Goal: Task Accomplishment & Management: Use online tool/utility

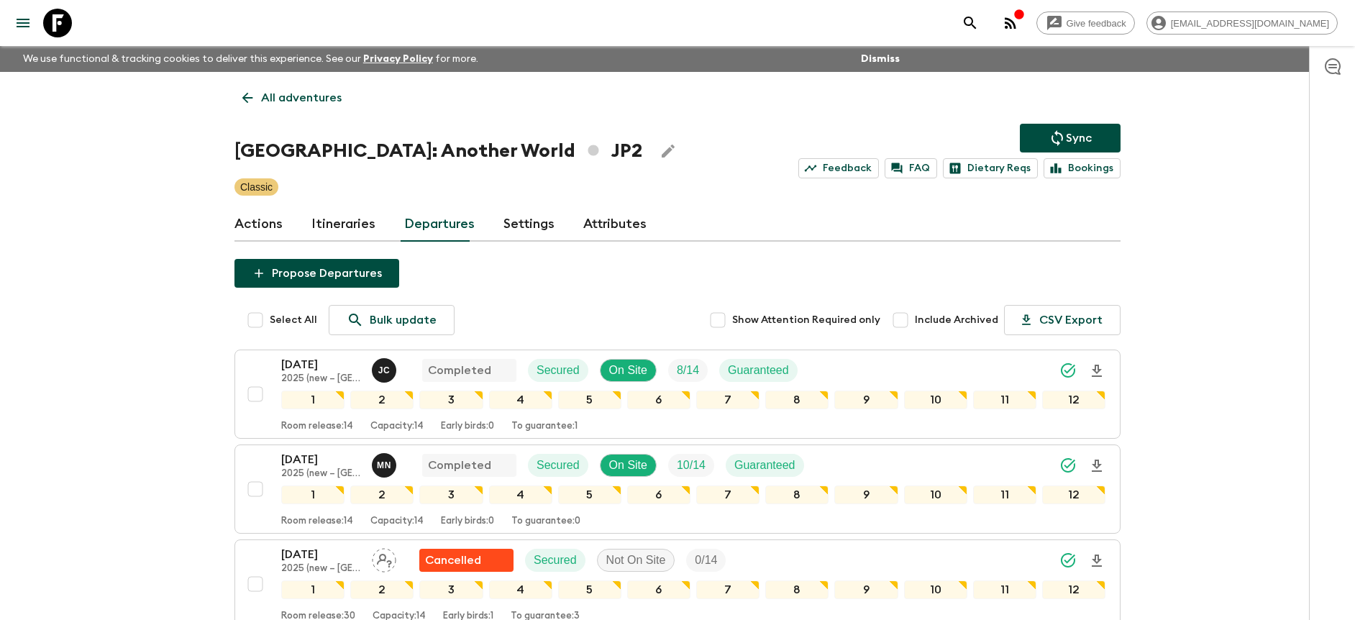
click at [58, 25] on icon at bounding box center [57, 23] width 29 height 29
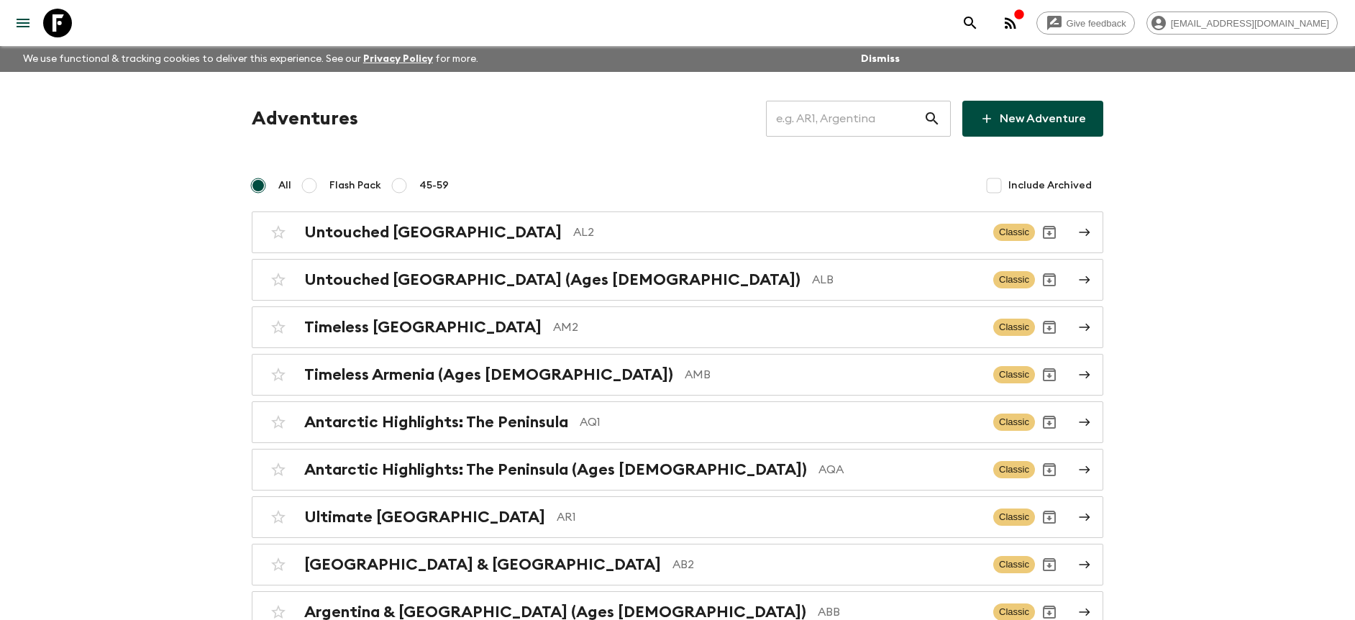
click at [887, 123] on input "text" at bounding box center [844, 119] width 157 height 40
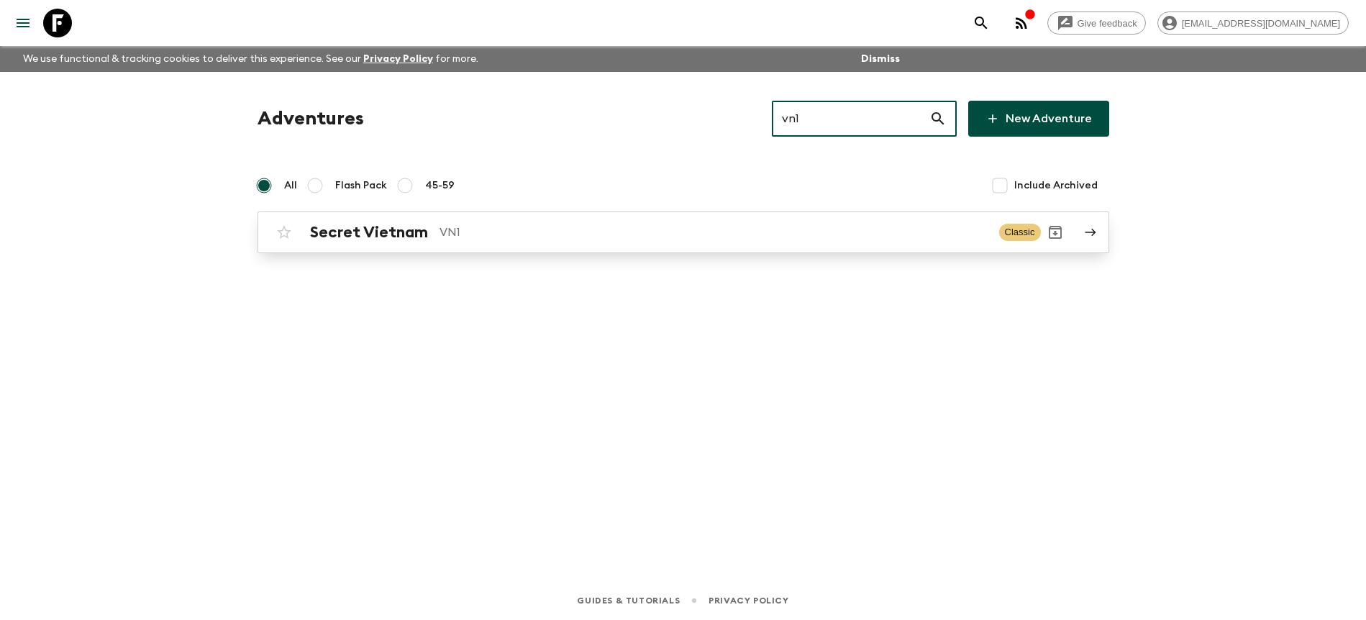
type input "vn1"
click at [669, 230] on p "VN1" at bounding box center [713, 232] width 548 height 17
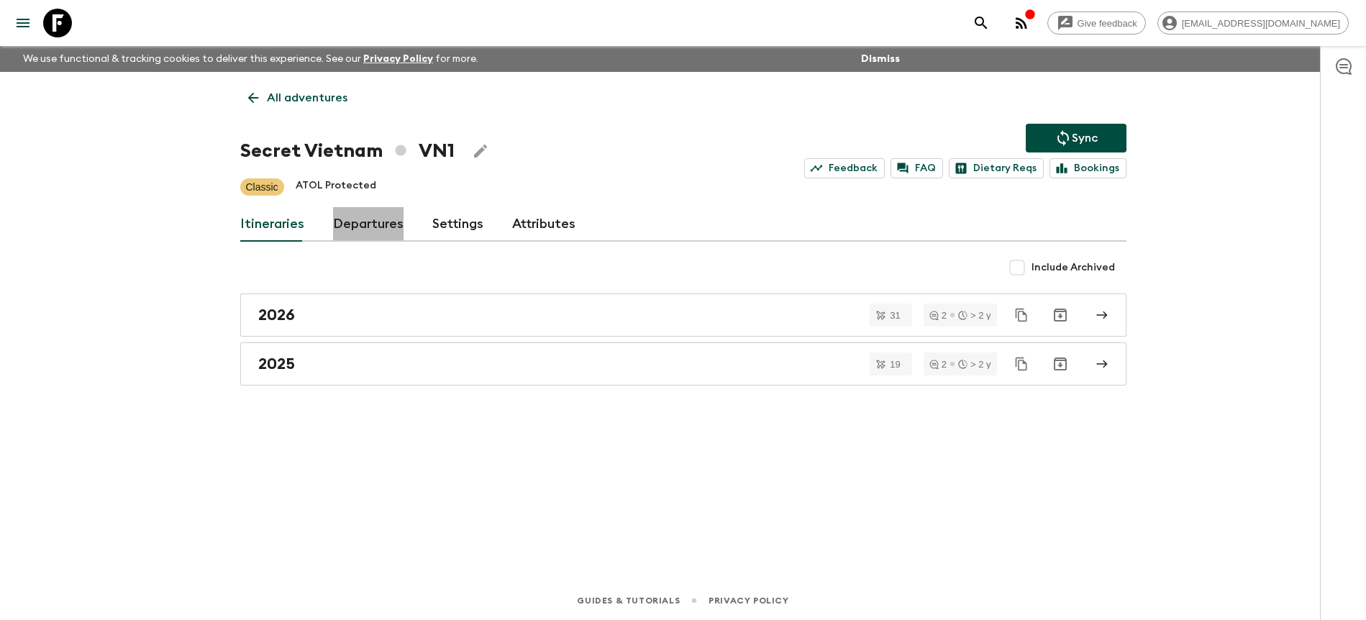
click at [396, 222] on link "Departures" at bounding box center [368, 224] width 70 height 35
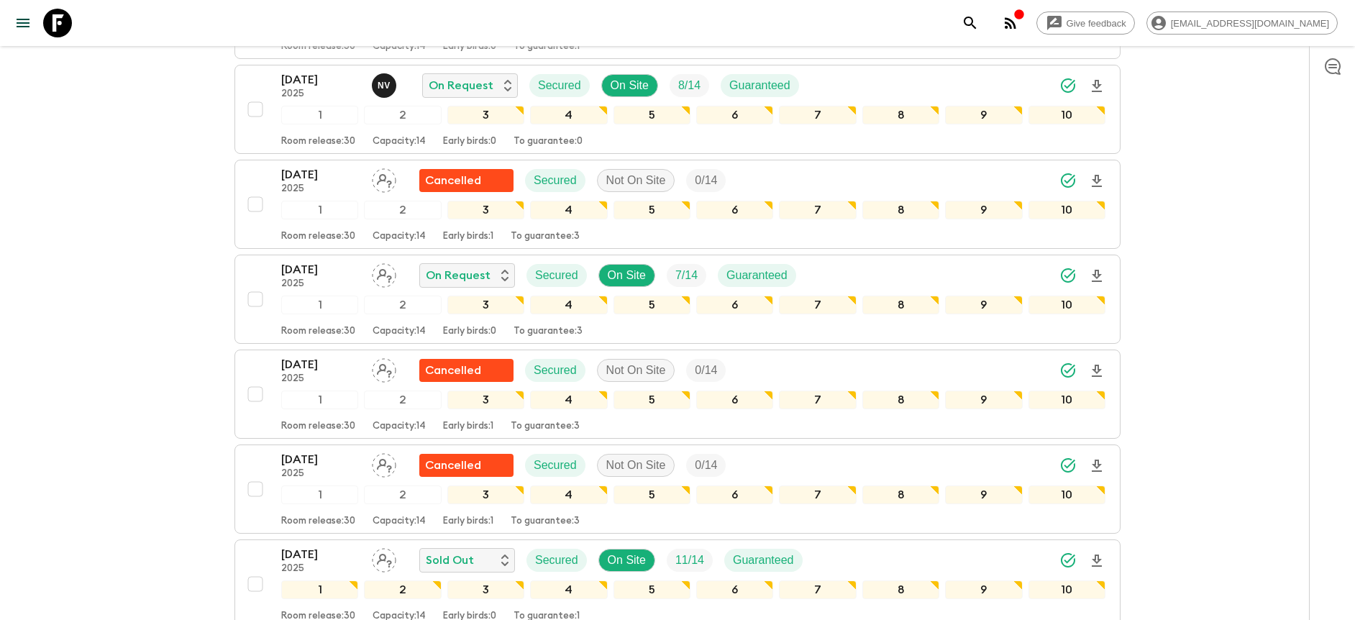
scroll to position [960, 0]
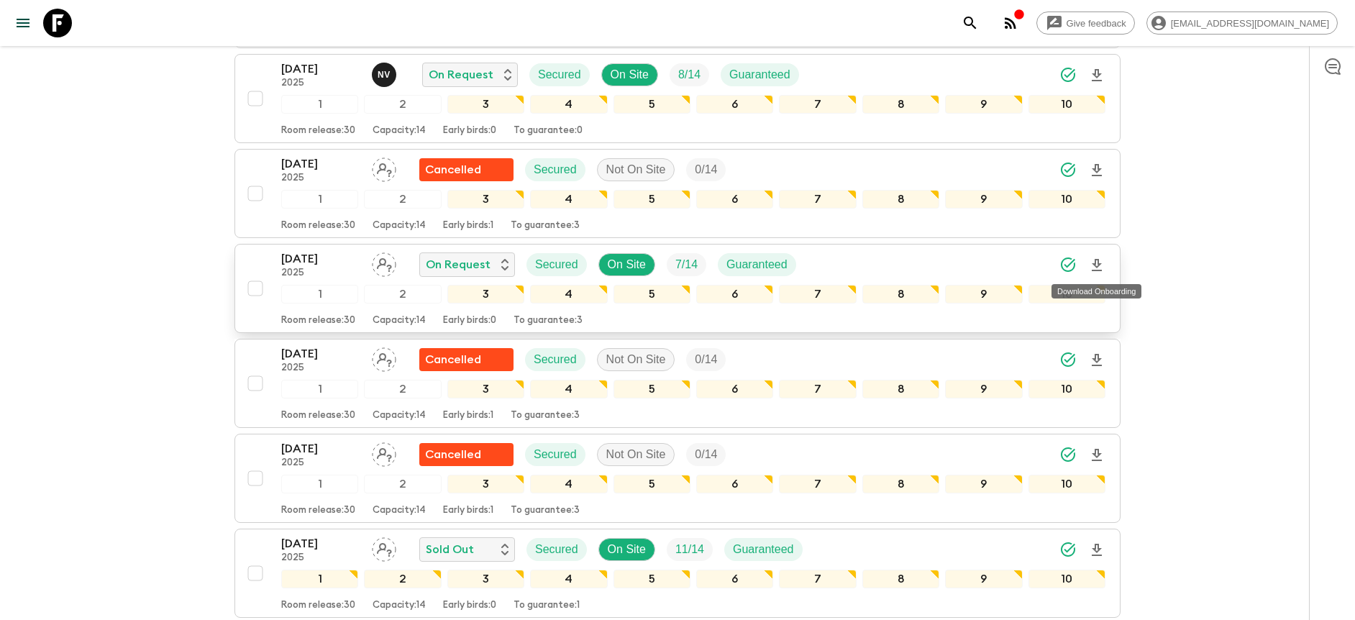
click at [1095, 269] on icon "Download Onboarding" at bounding box center [1096, 265] width 17 height 17
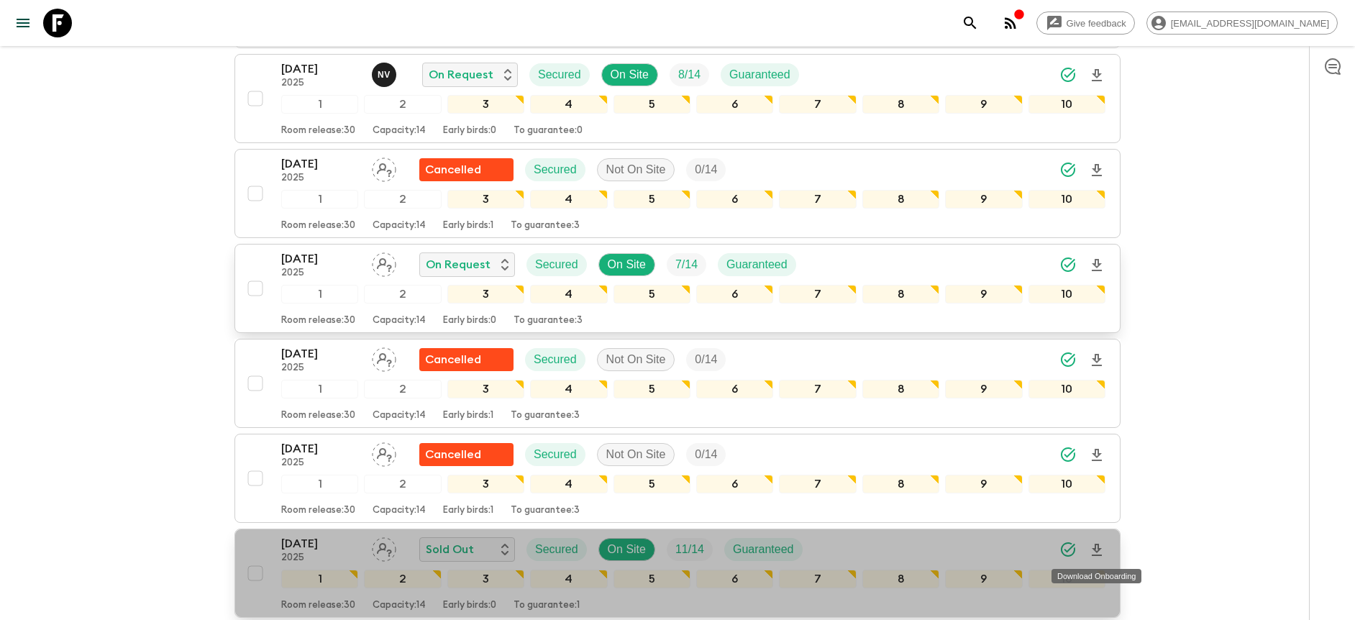
click at [1097, 550] on icon "Download Onboarding" at bounding box center [1097, 550] width 10 height 12
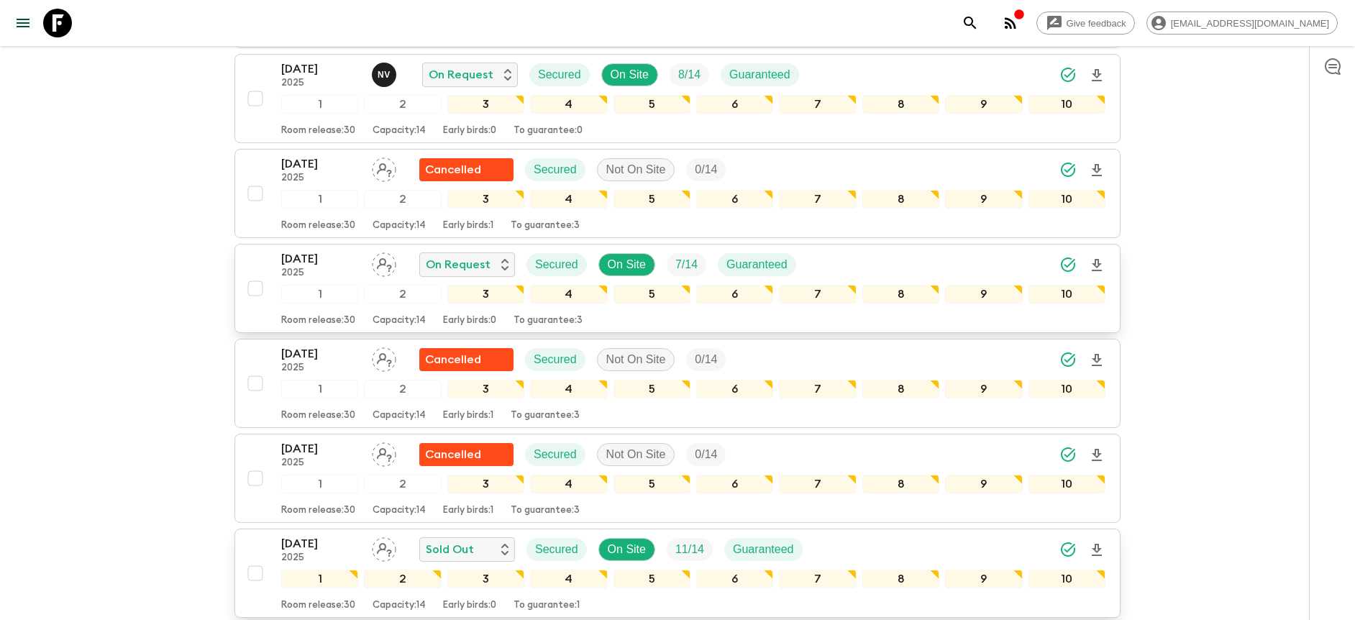
click at [969, 552] on div "[DATE] 2025 Sold Out Secured On Site 11 / 14 Guaranteed" at bounding box center [693, 549] width 824 height 29
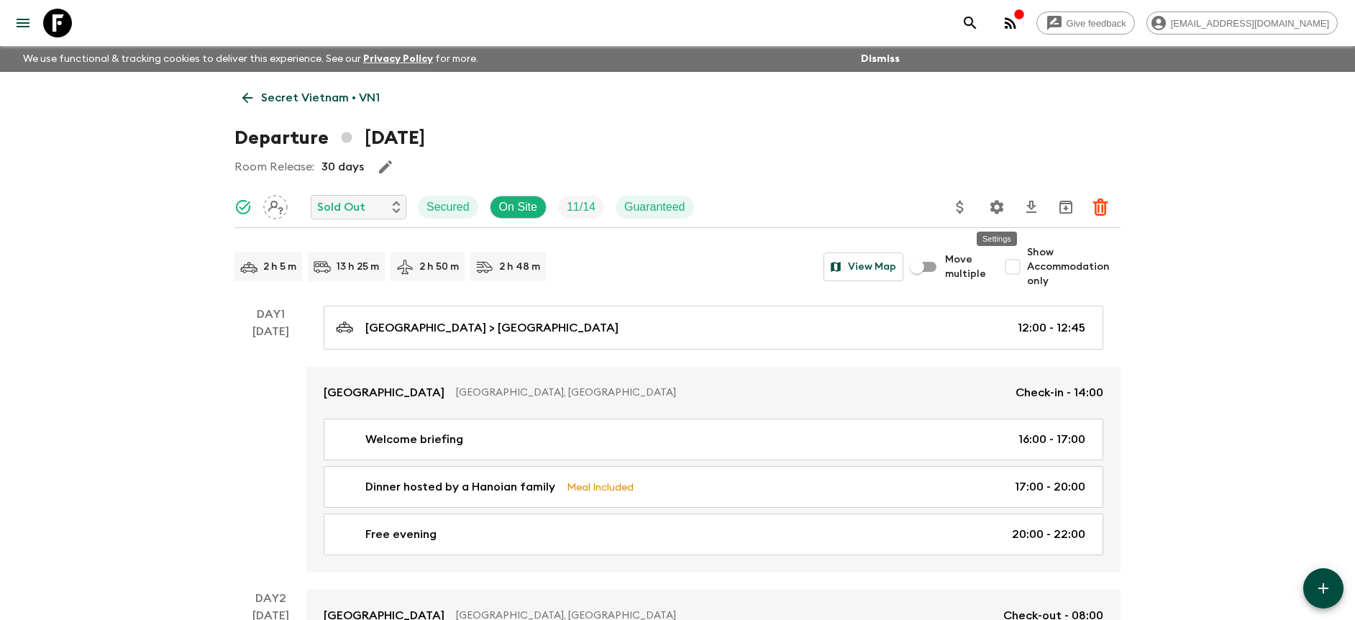
click at [1006, 204] on button "Settings" at bounding box center [996, 207] width 29 height 29
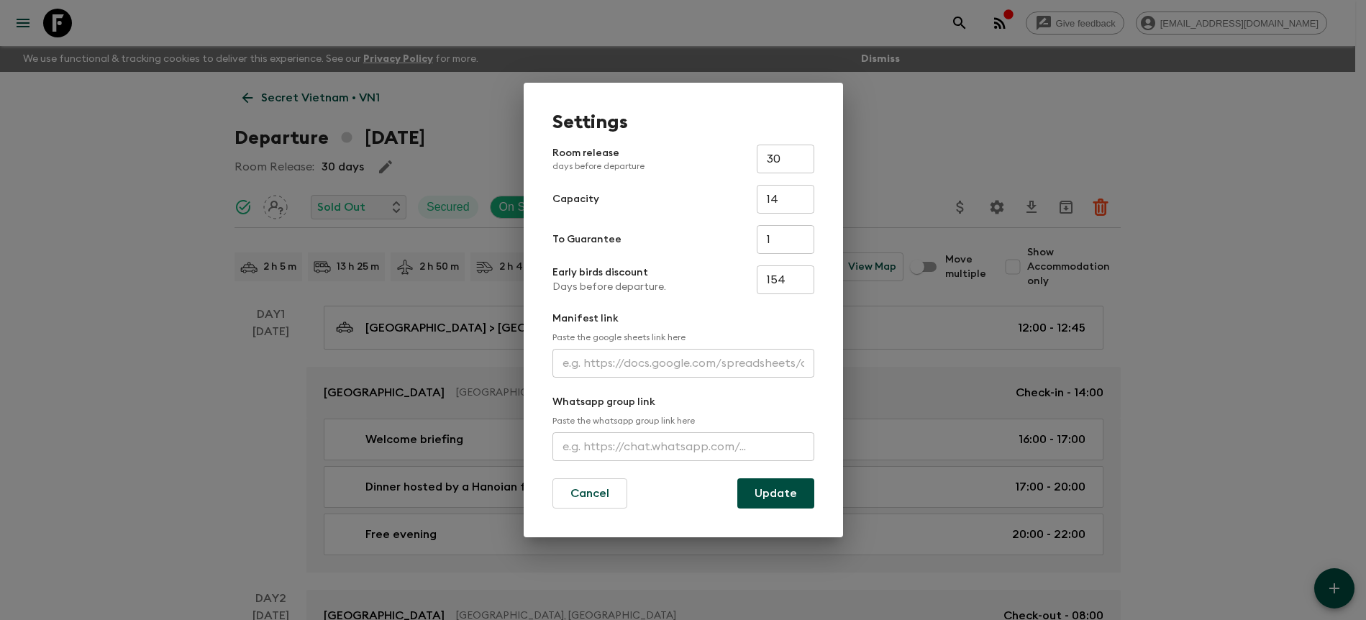
click at [672, 355] on input "text" at bounding box center [683, 363] width 262 height 29
paste input "[URL][DOMAIN_NAME]"
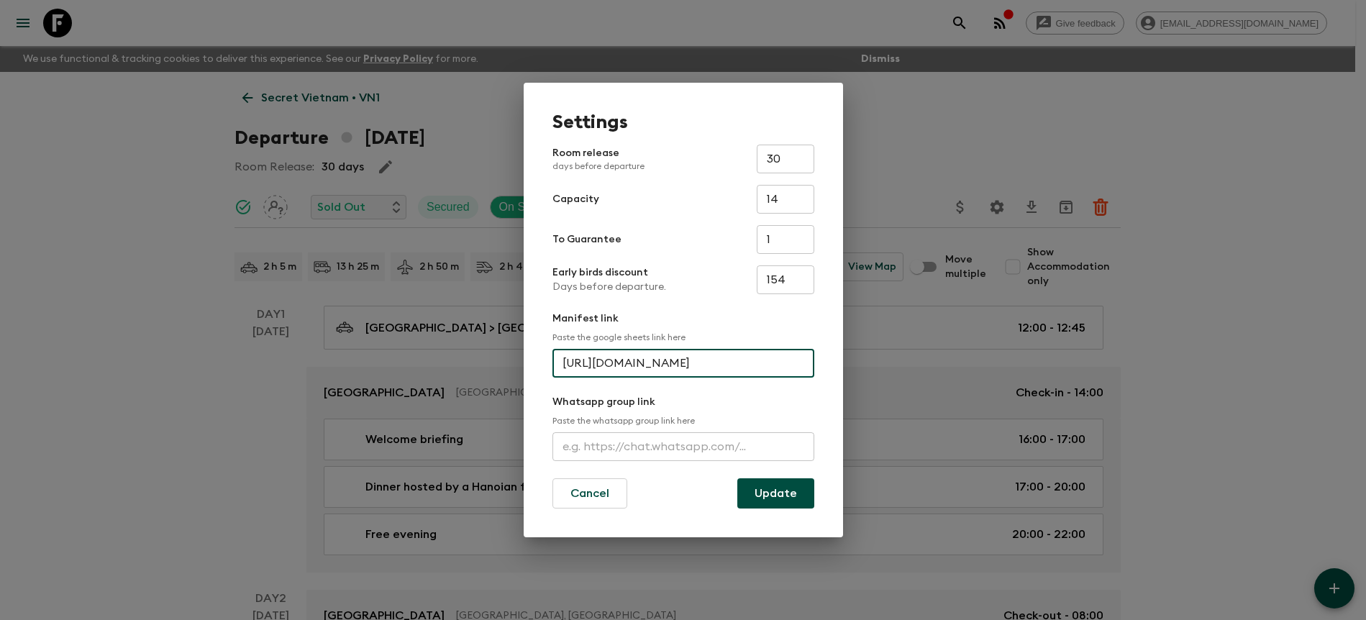
scroll to position [0, 380]
type input "[URL][DOMAIN_NAME]"
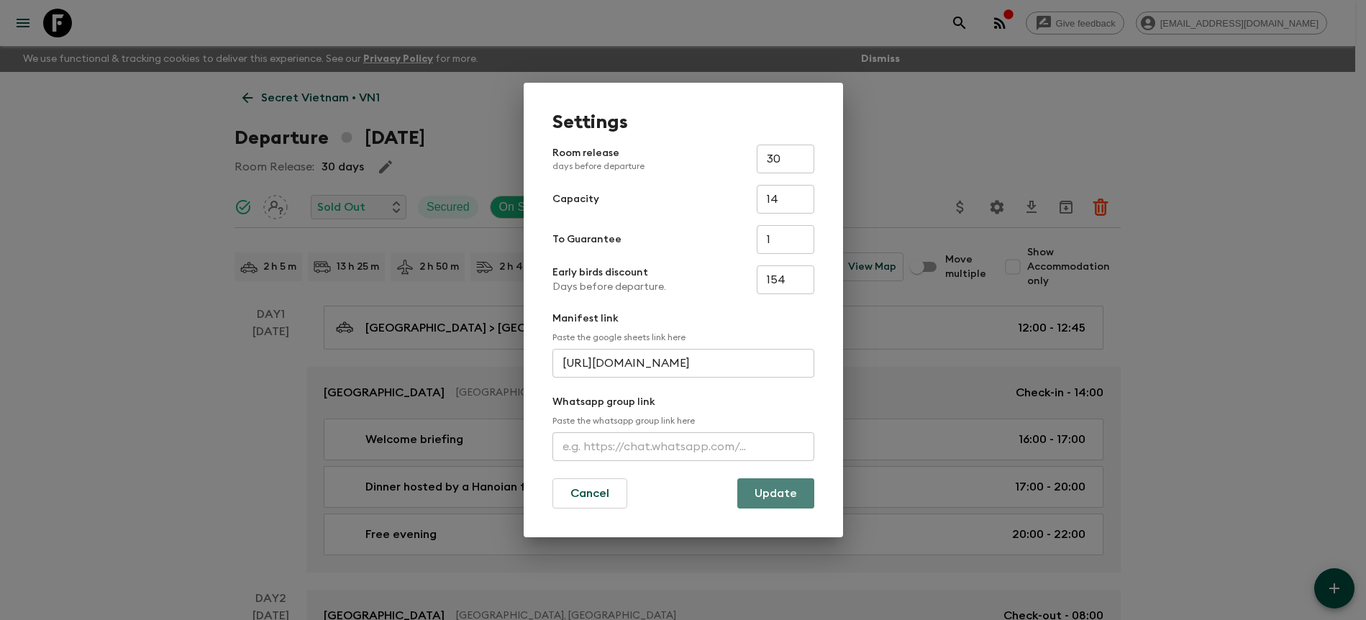
click at [803, 498] on button "Update" at bounding box center [775, 493] width 77 height 30
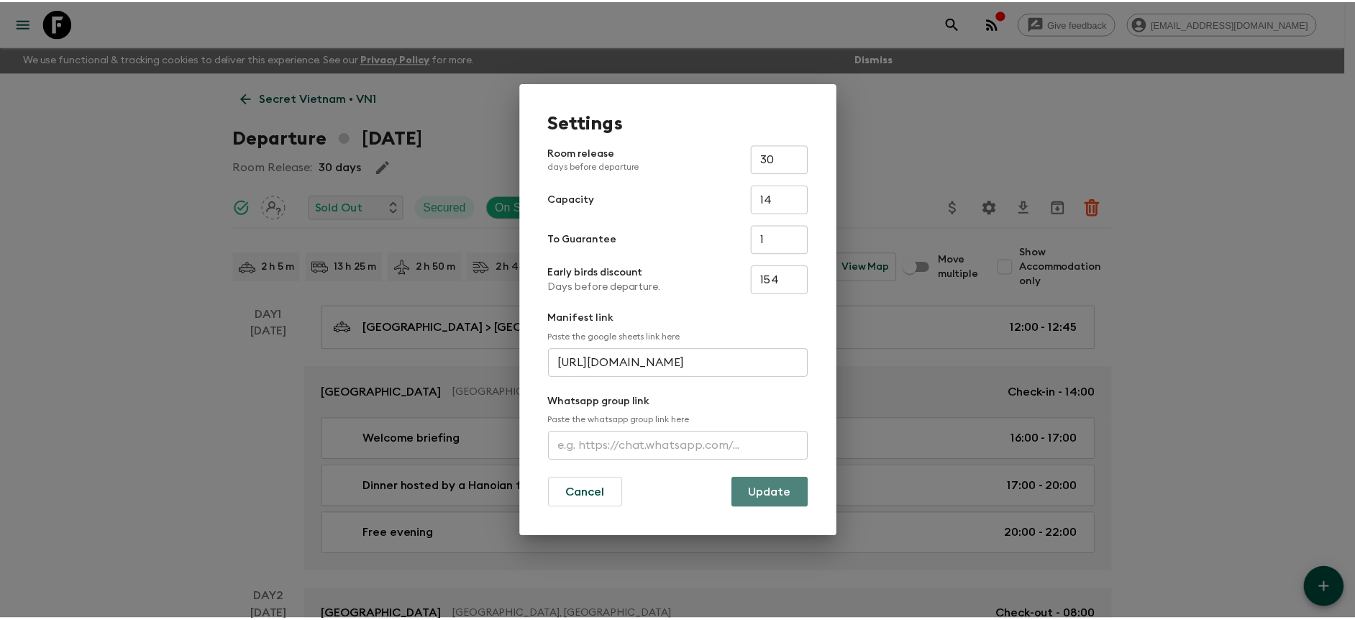
scroll to position [0, 0]
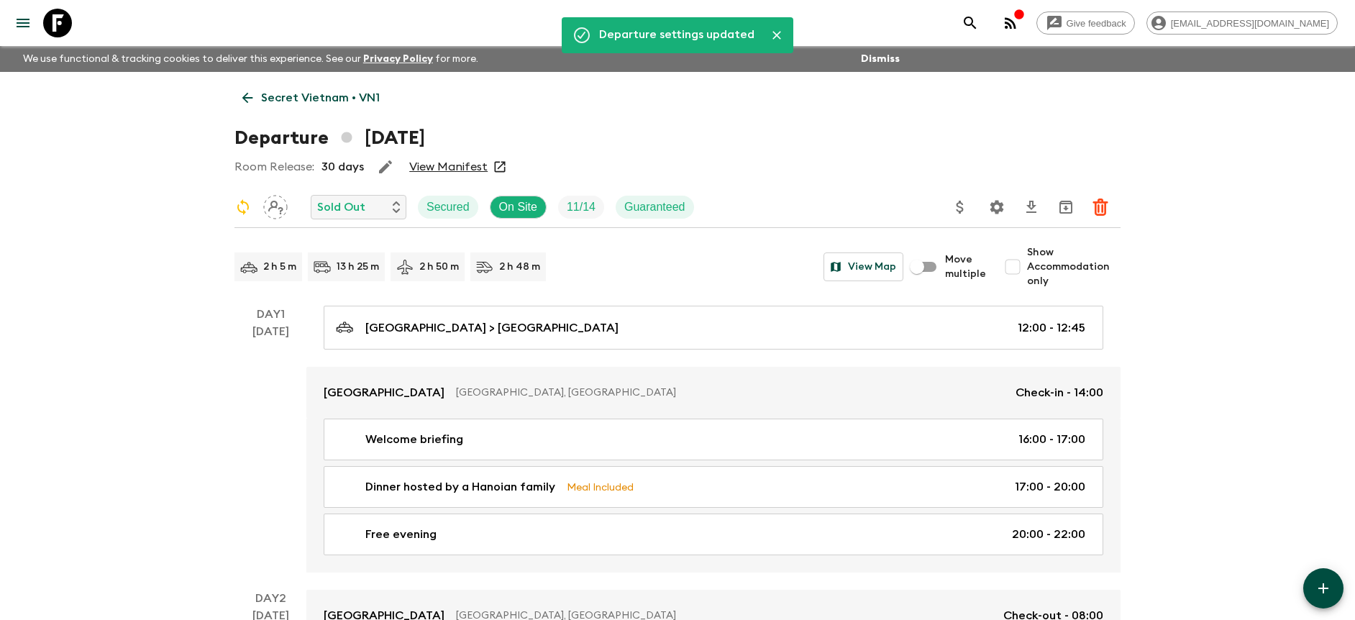
click at [472, 170] on link "View Manifest" at bounding box center [448, 167] width 78 height 14
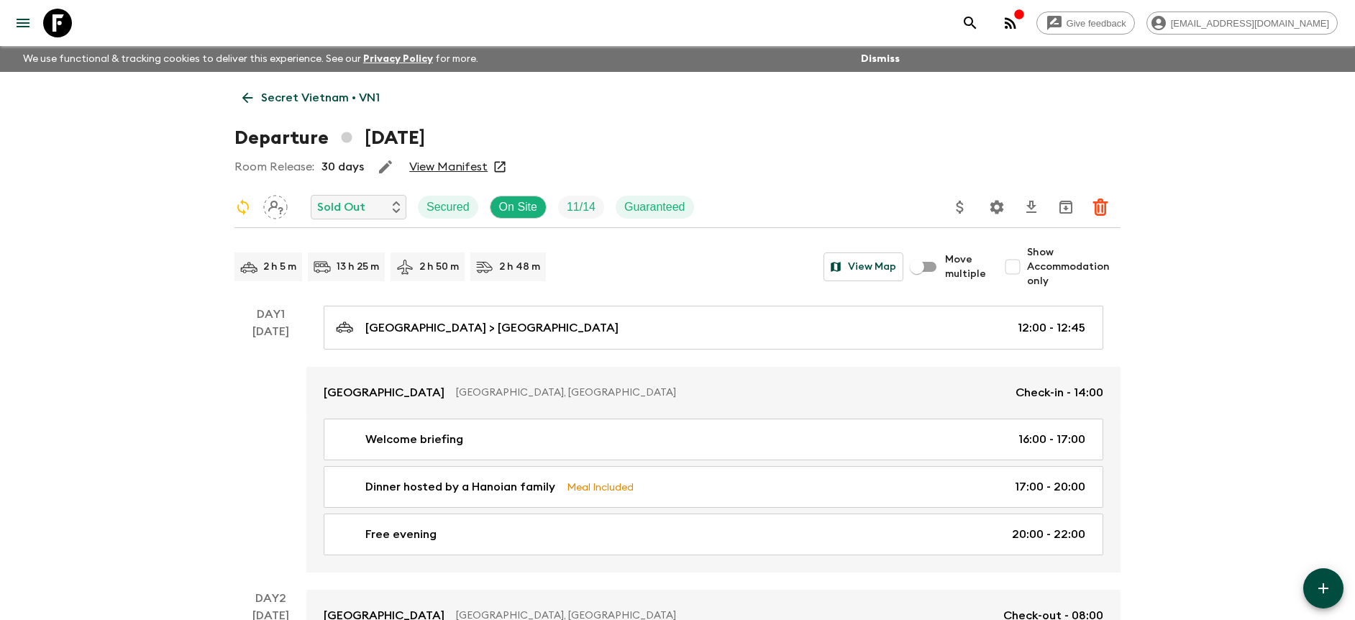
click at [314, 91] on p "Secret Vietnam • VN1" at bounding box center [320, 97] width 119 height 17
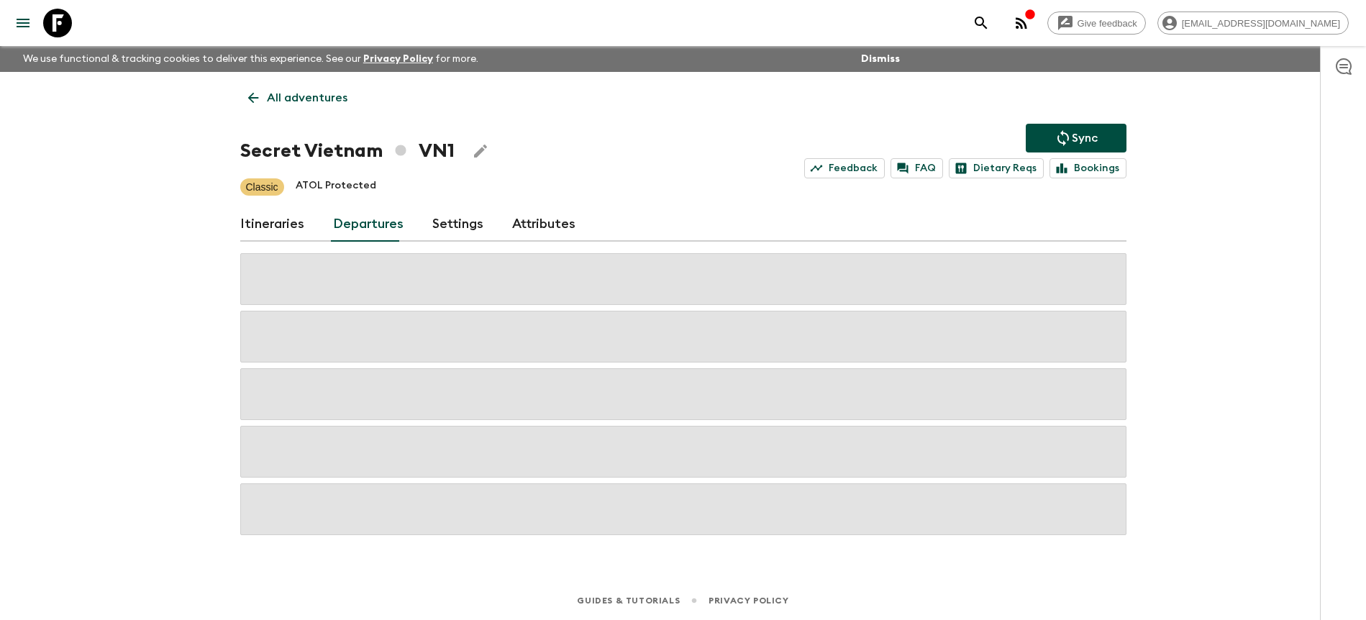
click at [1095, 136] on p "Sync" at bounding box center [1085, 137] width 26 height 17
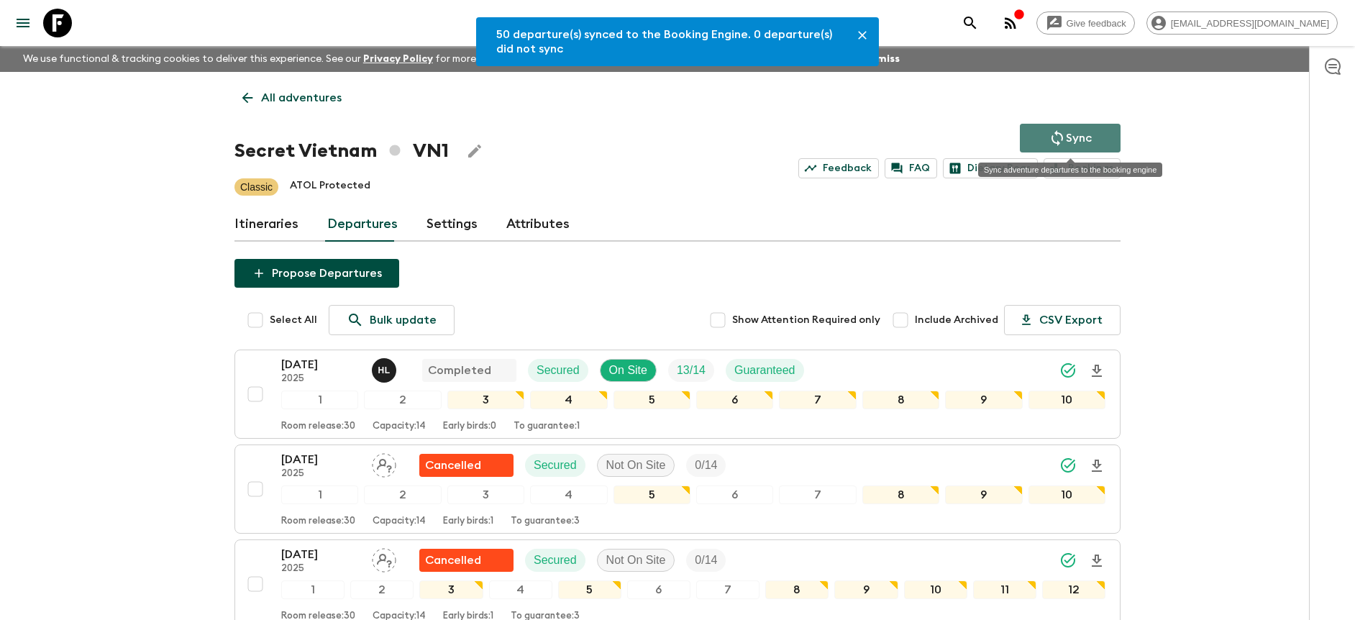
click at [1095, 142] on button "Sync" at bounding box center [1070, 138] width 101 height 29
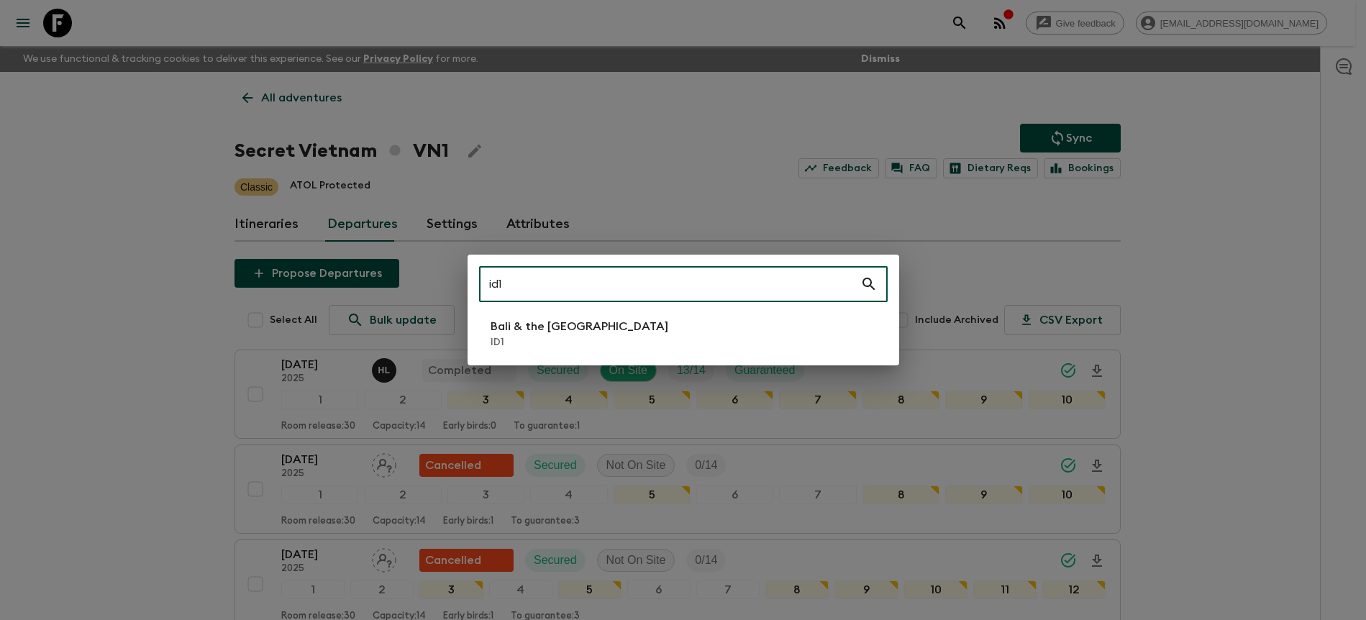
type input "id1"
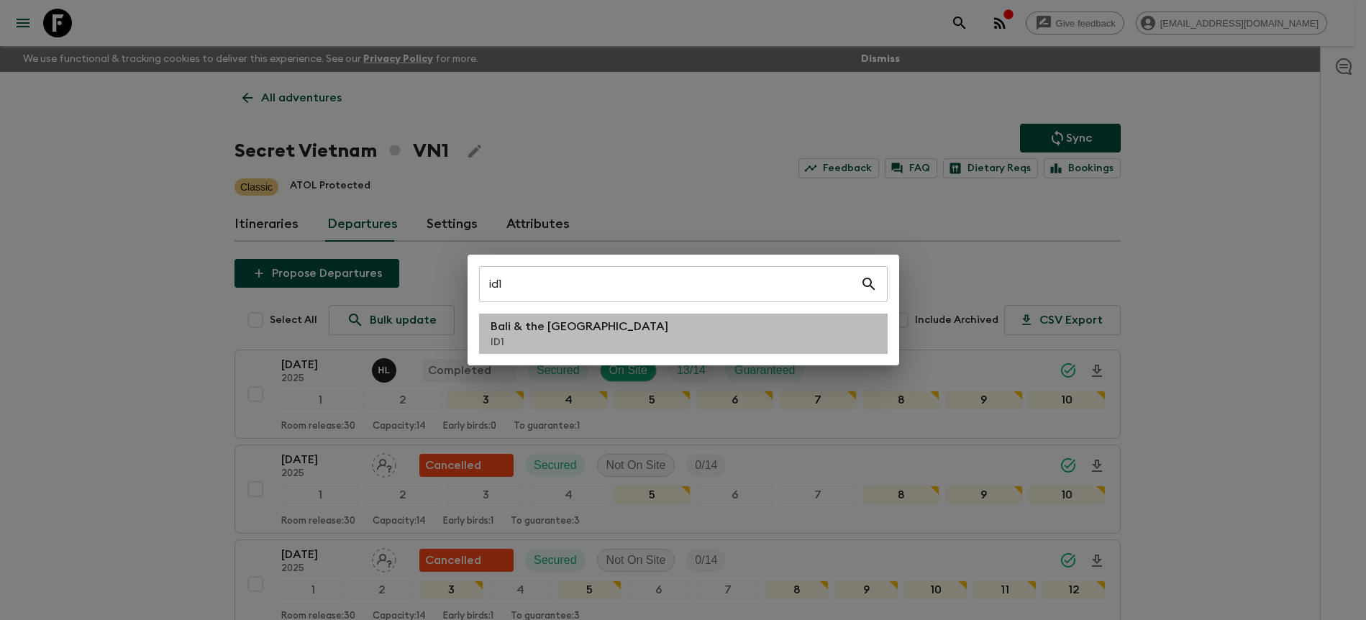
click at [679, 336] on li "Bali & the [GEOGRAPHIC_DATA] ID1" at bounding box center [683, 334] width 408 height 40
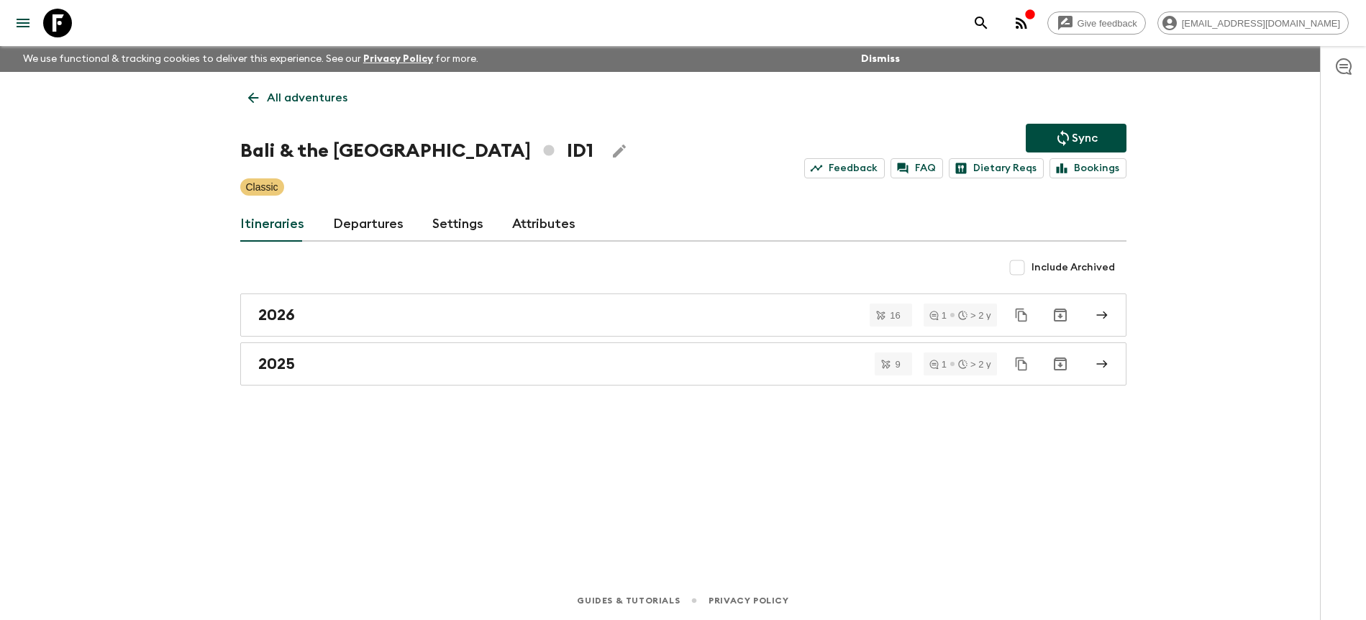
click at [384, 229] on link "Departures" at bounding box center [368, 224] width 70 height 35
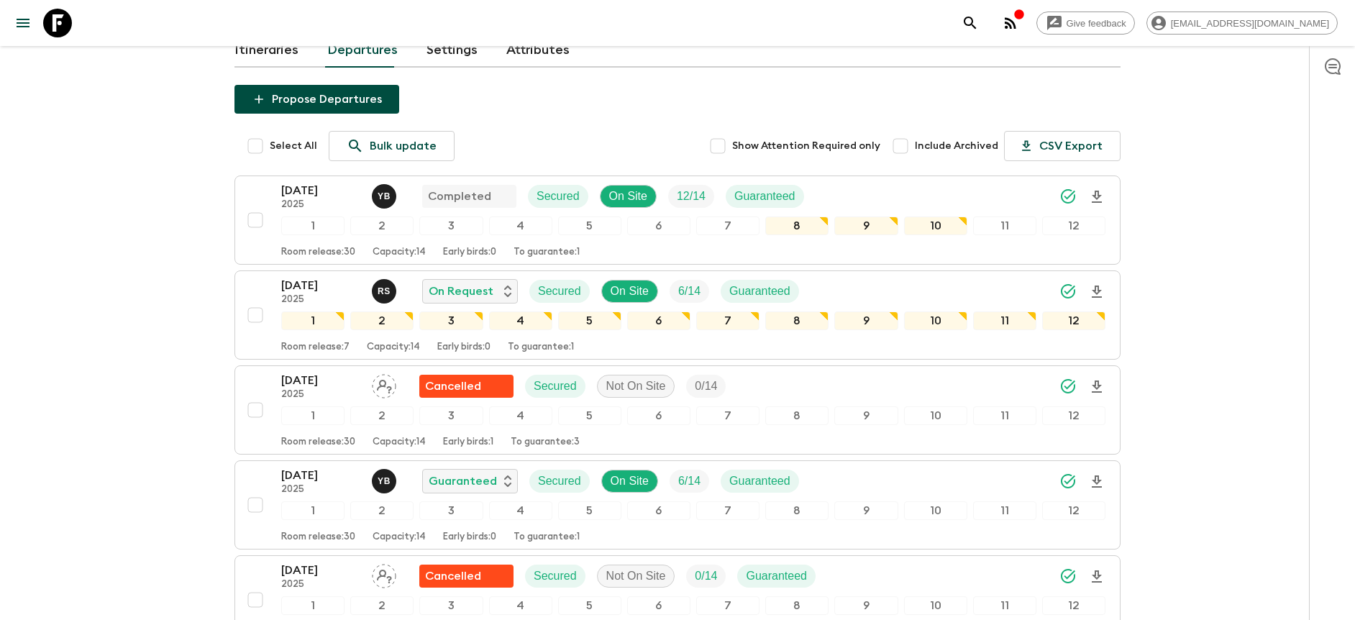
scroll to position [291, 0]
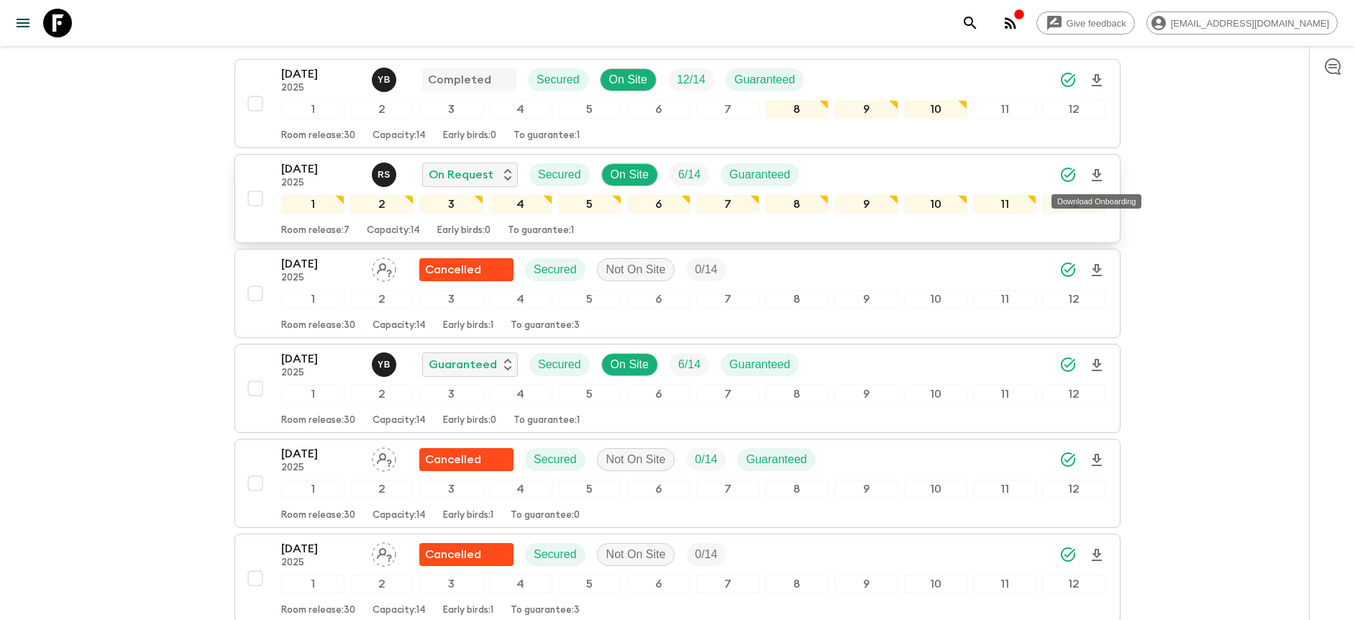
click at [1100, 173] on icon "Download Onboarding" at bounding box center [1096, 175] width 17 height 17
